Goal: Use online tool/utility: Utilize a website feature to perform a specific function

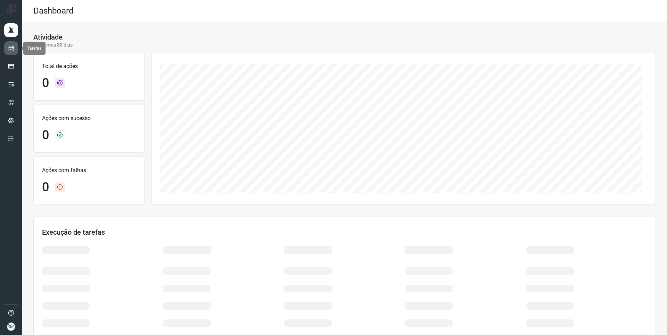
click at [12, 50] on icon at bounding box center [11, 48] width 7 height 7
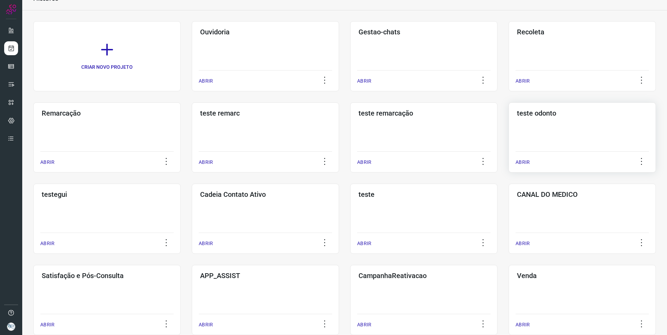
scroll to position [35, 0]
click at [548, 205] on div "CANAL DO MEDICO ABRIR" at bounding box center [582, 218] width 147 height 70
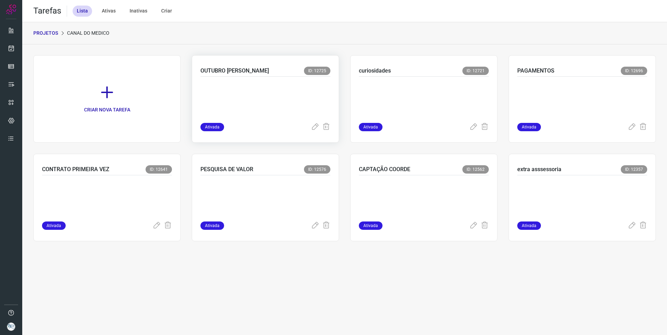
click at [255, 79] on div at bounding box center [265, 100] width 130 height 46
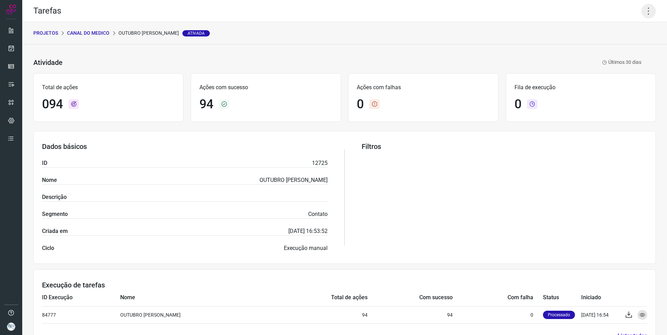
click at [641, 15] on icon at bounding box center [648, 11] width 15 height 15
click at [622, 44] on li "Executar" at bounding box center [618, 45] width 63 height 11
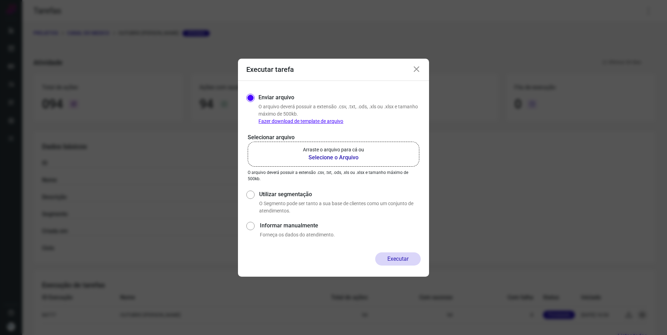
click at [319, 152] on p "Arraste o arquivo para cá ou" at bounding box center [333, 149] width 61 height 7
click at [0, 0] on input "Arraste o arquivo para cá ou Selecione o Arquivo" at bounding box center [0, 0] width 0 height 0
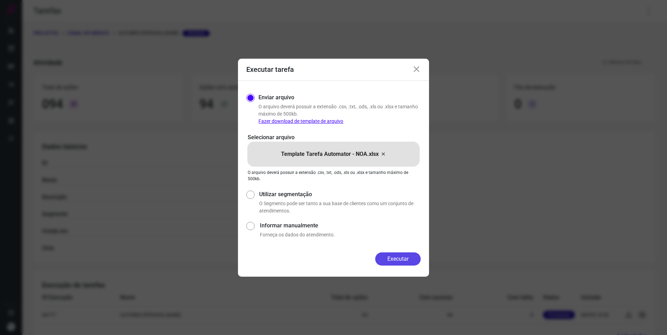
click at [399, 256] on button "Executar" at bounding box center [398, 259] width 46 height 13
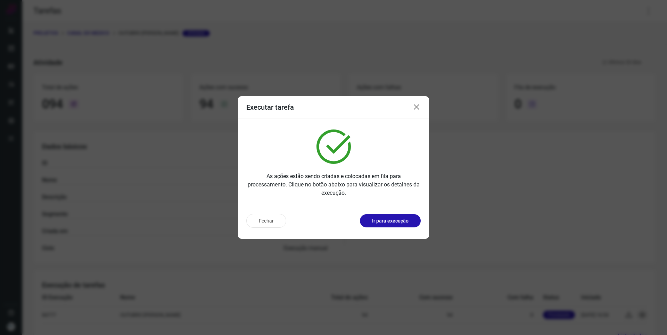
click at [396, 226] on button "Ir para execução" at bounding box center [390, 220] width 61 height 13
